Goal: Transaction & Acquisition: Purchase product/service

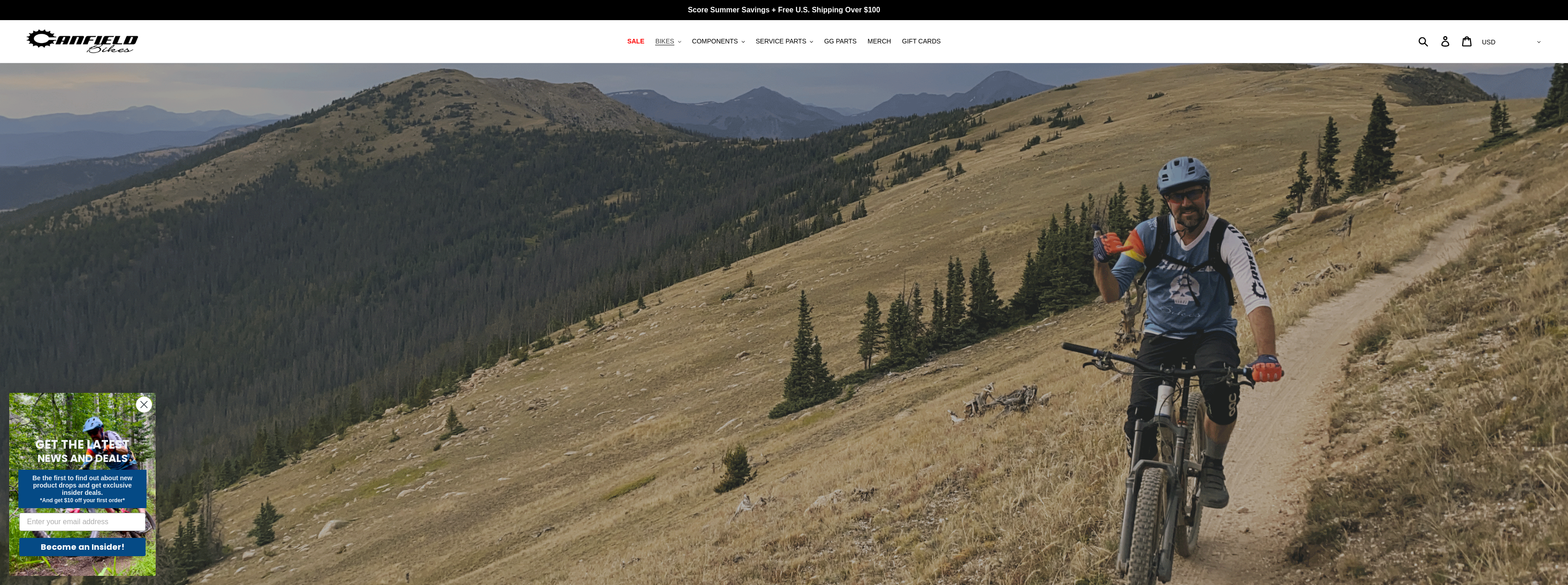
click at [674, 42] on span "BIKES" at bounding box center [664, 41] width 19 height 8
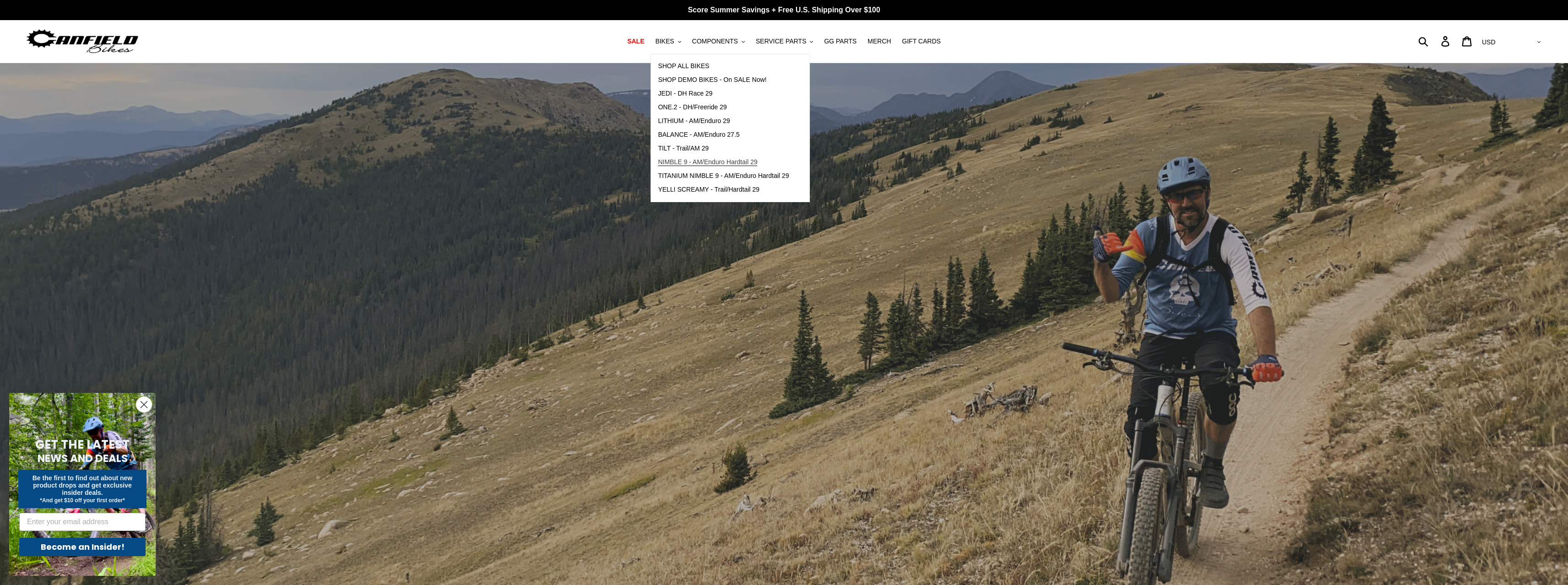
click at [697, 164] on span "NIMBLE 9 - AM/Enduro Hardtail 29" at bounding box center [707, 162] width 99 height 8
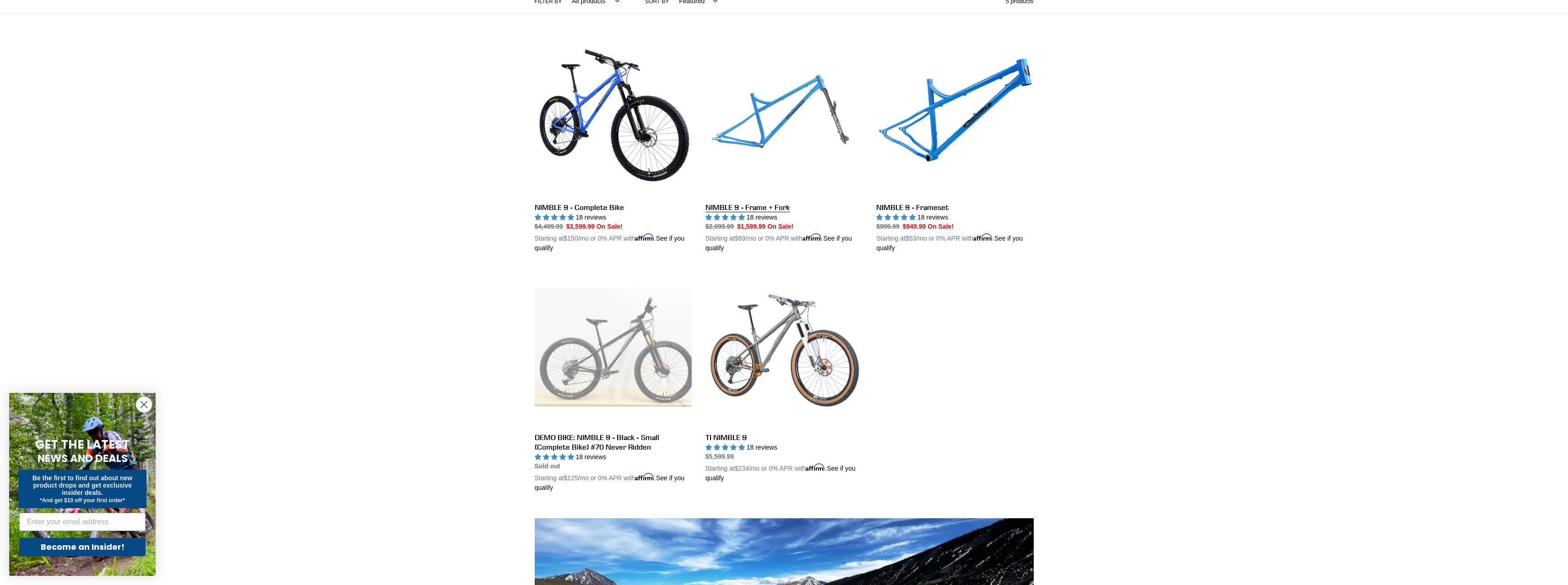
scroll to position [229, 0]
click at [752, 124] on link "NIMBLE 9 - Frame + Fork" at bounding box center [784, 145] width 157 height 214
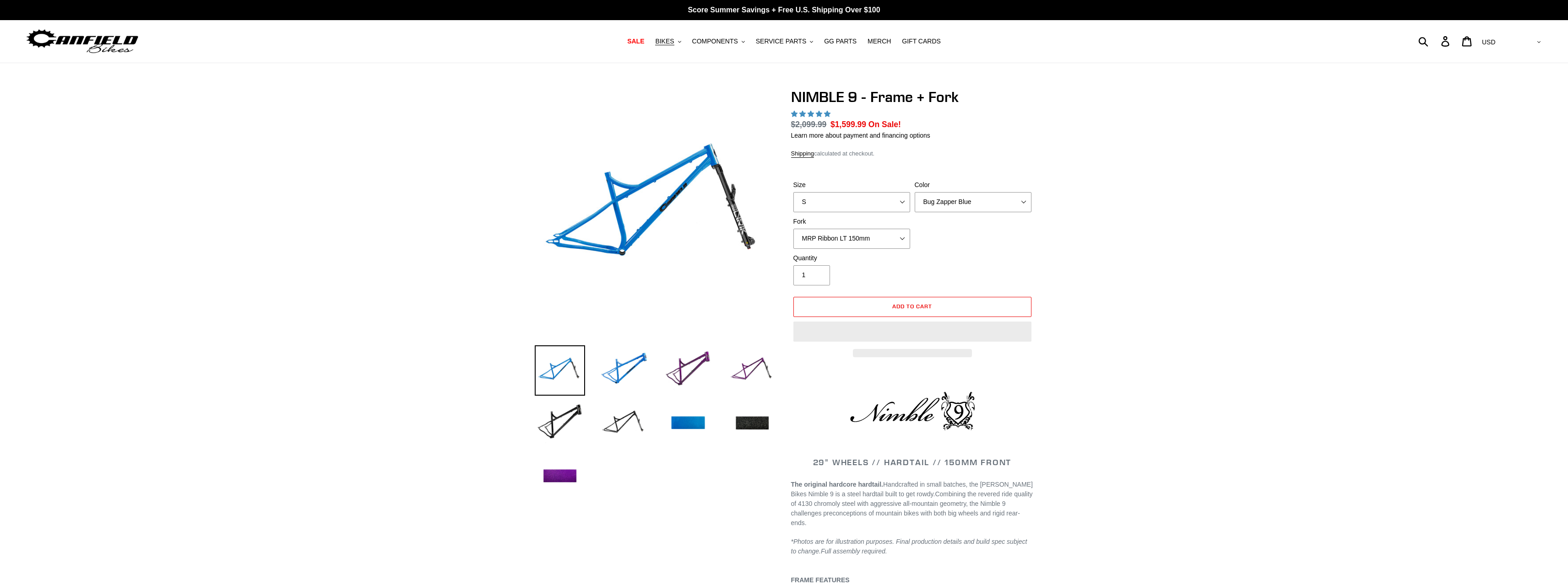
click at [561, 240] on div at bounding box center [656, 210] width 242 height 244
select select "highest-rating"
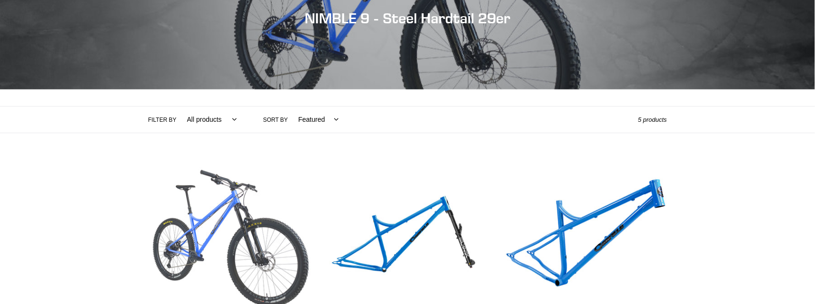
click at [238, 232] on link "NIMBLE 9 - Complete Bike" at bounding box center [229, 259] width 163 height 200
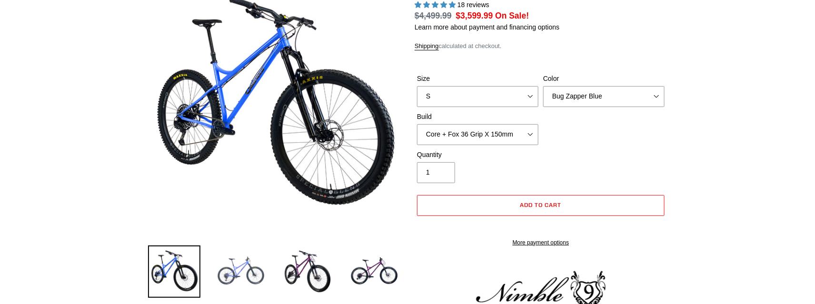
select select "highest-rating"
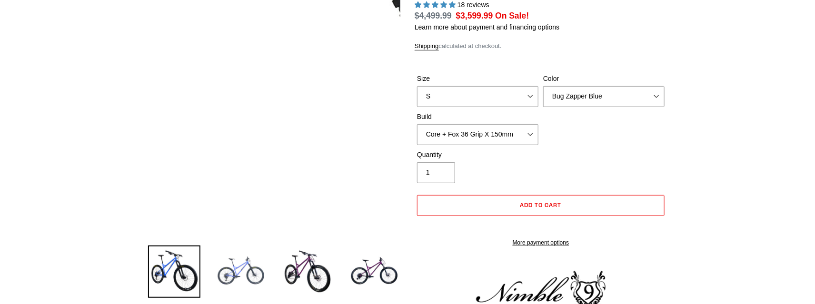
scroll to position [95, 0]
